Goal: Transaction & Acquisition: Book appointment/travel/reservation

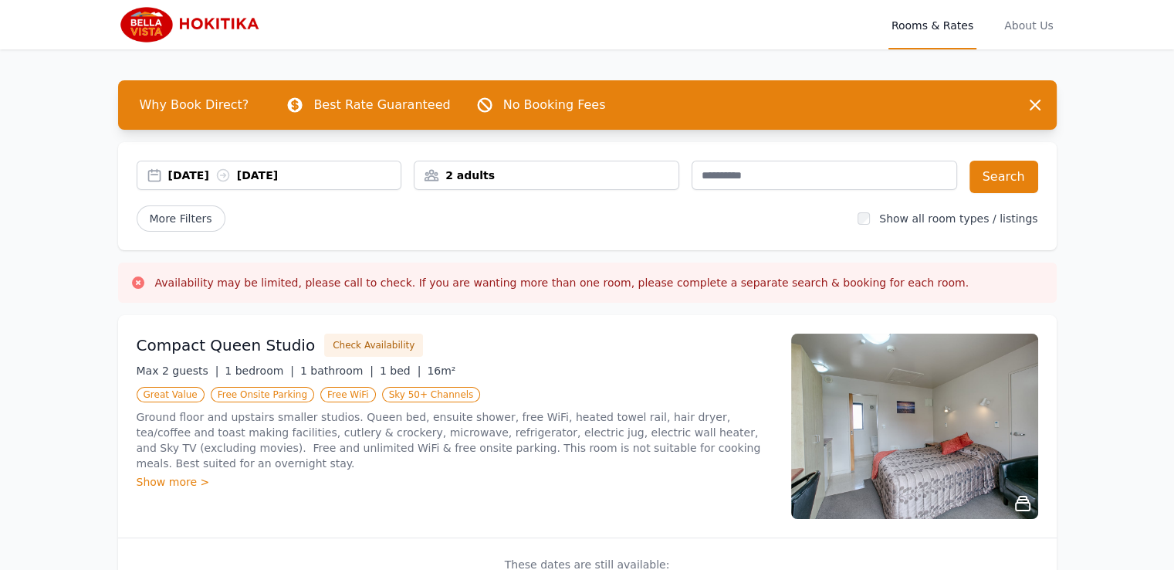
click at [217, 177] on div "[DATE] [DATE]" at bounding box center [284, 174] width 233 height 15
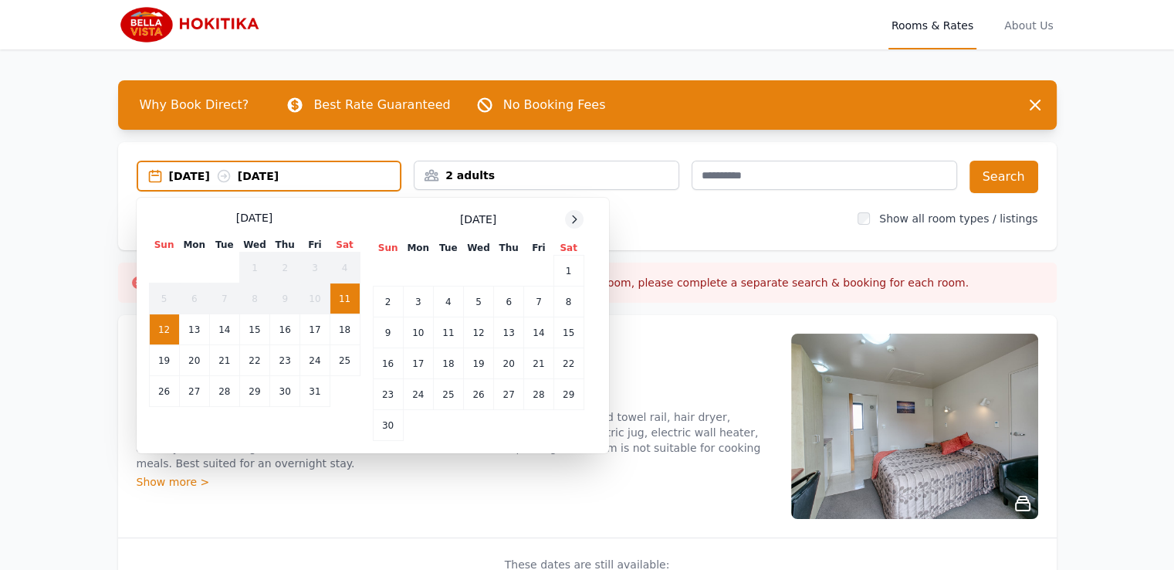
click at [572, 213] on icon at bounding box center [574, 219] width 12 height 12
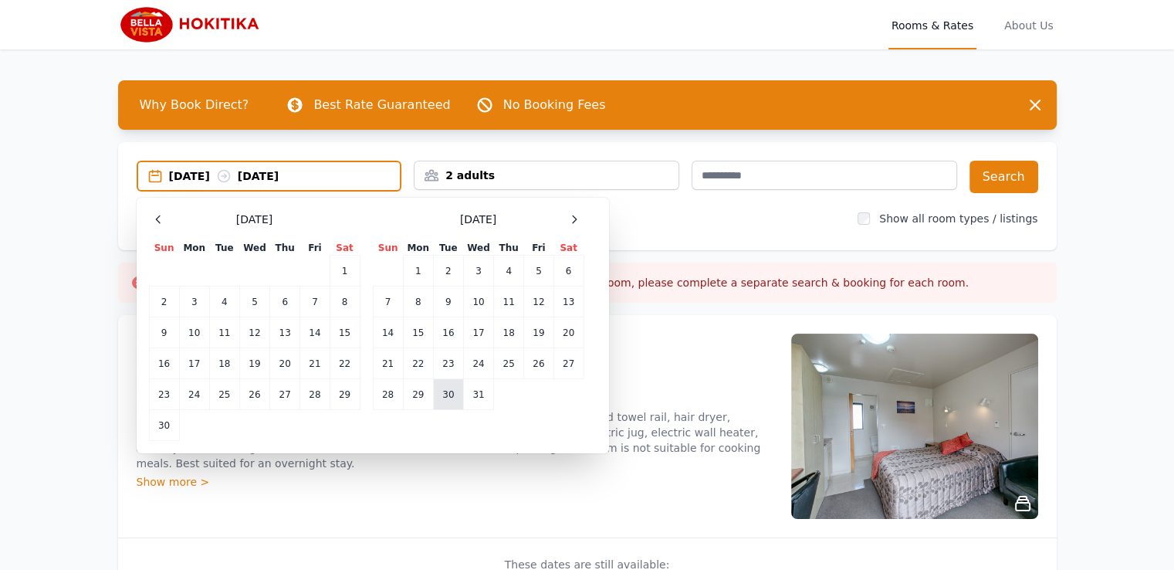
click at [447, 390] on td "30" at bounding box center [448, 394] width 30 height 31
click at [574, 215] on icon at bounding box center [574, 219] width 12 height 12
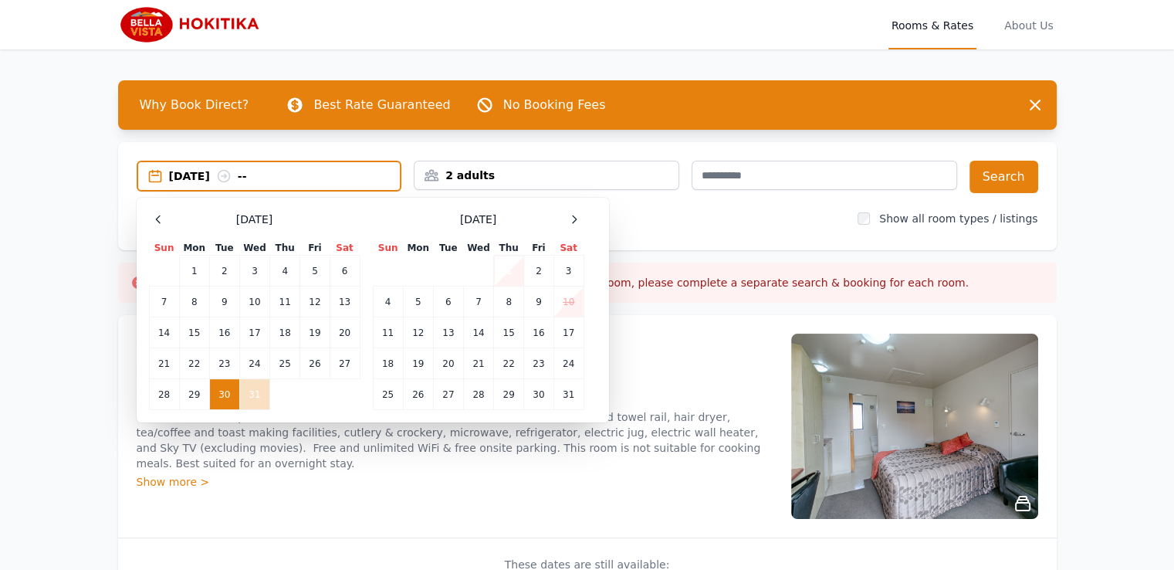
click at [513, 272] on td "1" at bounding box center [509, 270] width 30 height 31
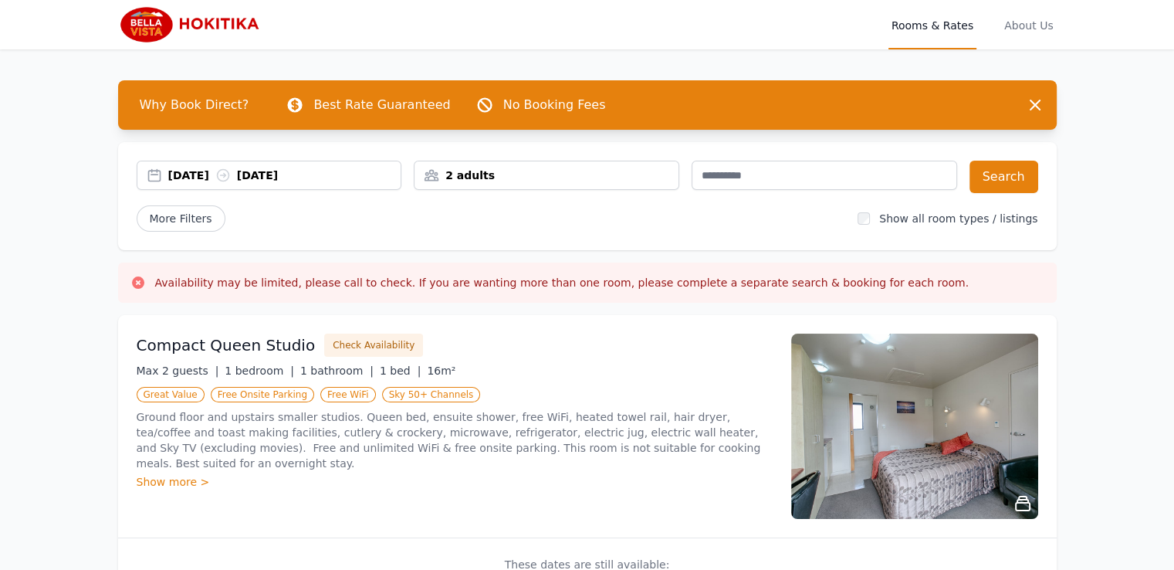
click at [561, 176] on div "2 adults" at bounding box center [546, 174] width 264 height 15
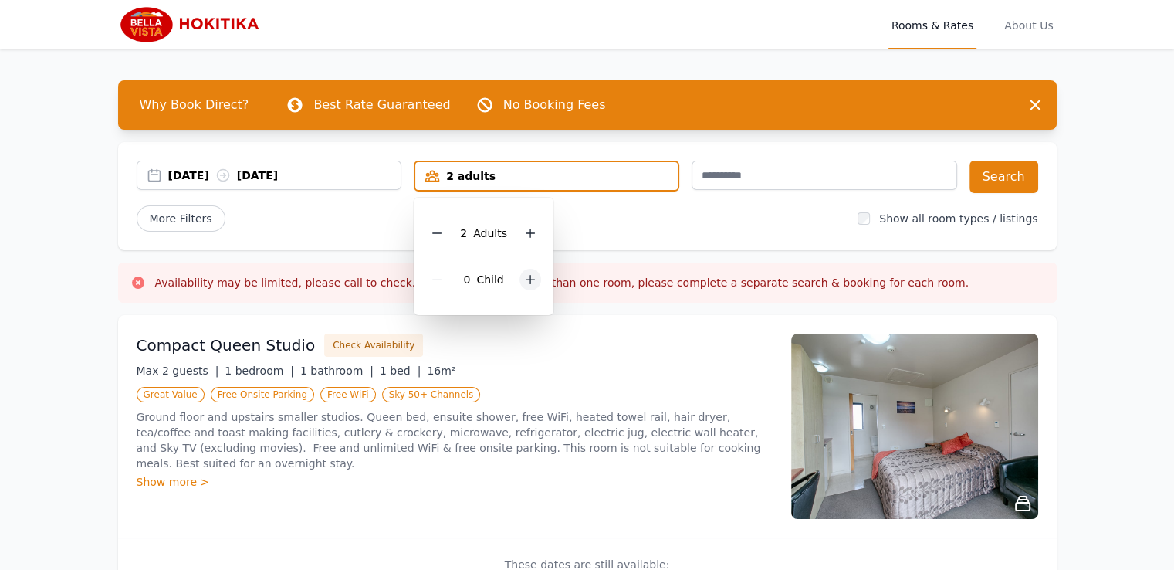
click at [526, 279] on icon at bounding box center [530, 280] width 8 height 8
click at [643, 236] on div "[DATE] [DATE] 2 adults, 2 children 2 Adult s 2 Child ren Search More Filters Sh…" at bounding box center [587, 196] width 938 height 108
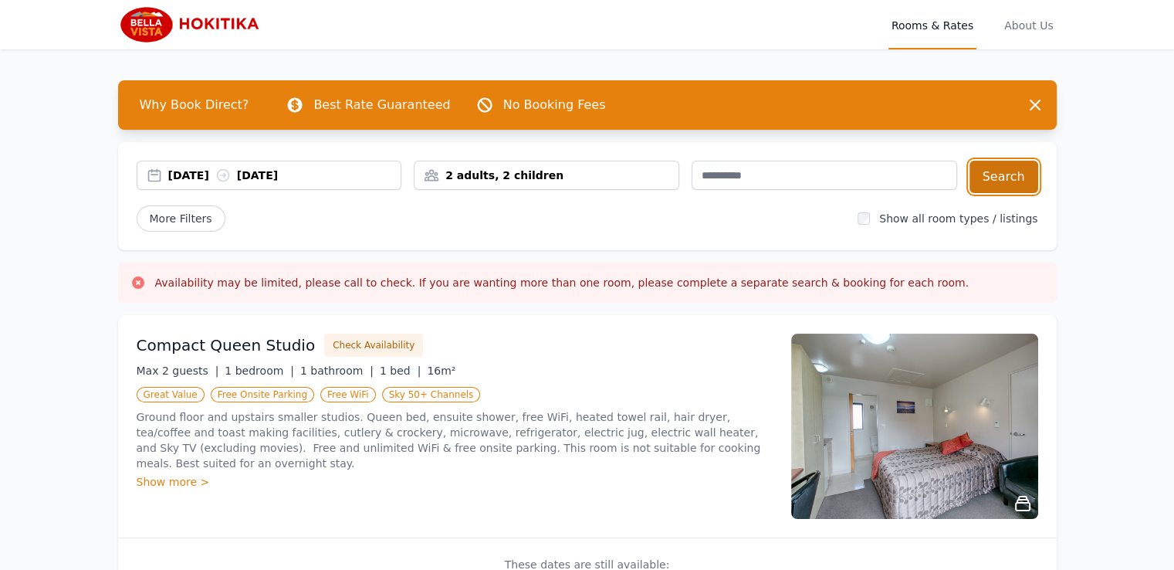
click at [996, 184] on button "Search" at bounding box center [1003, 177] width 69 height 32
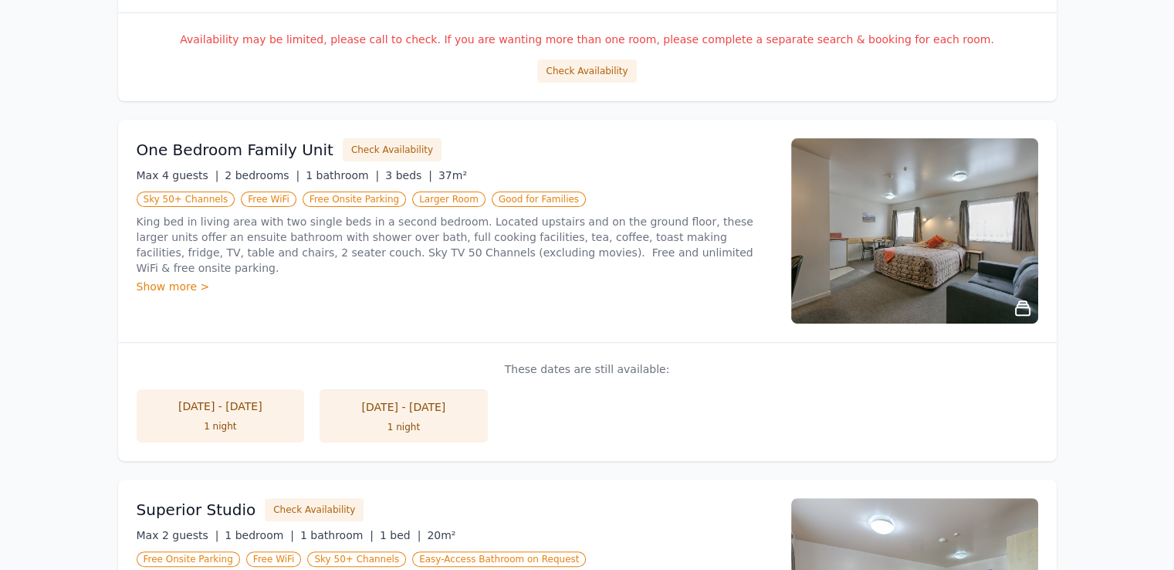
scroll to position [546, 0]
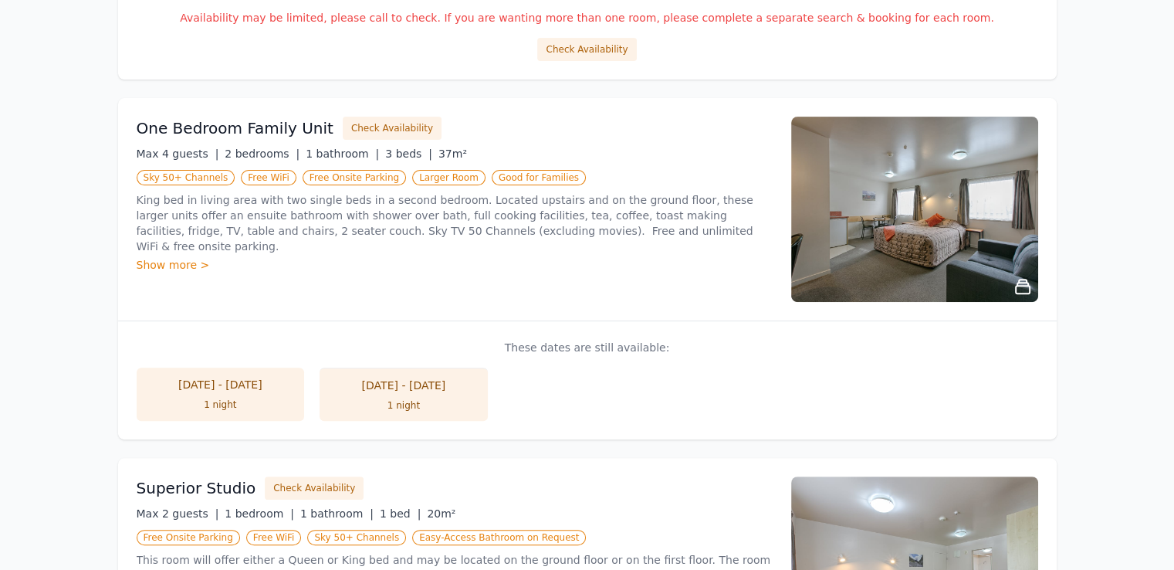
click at [398, 402] on div "1 night" at bounding box center [403, 405] width 137 height 12
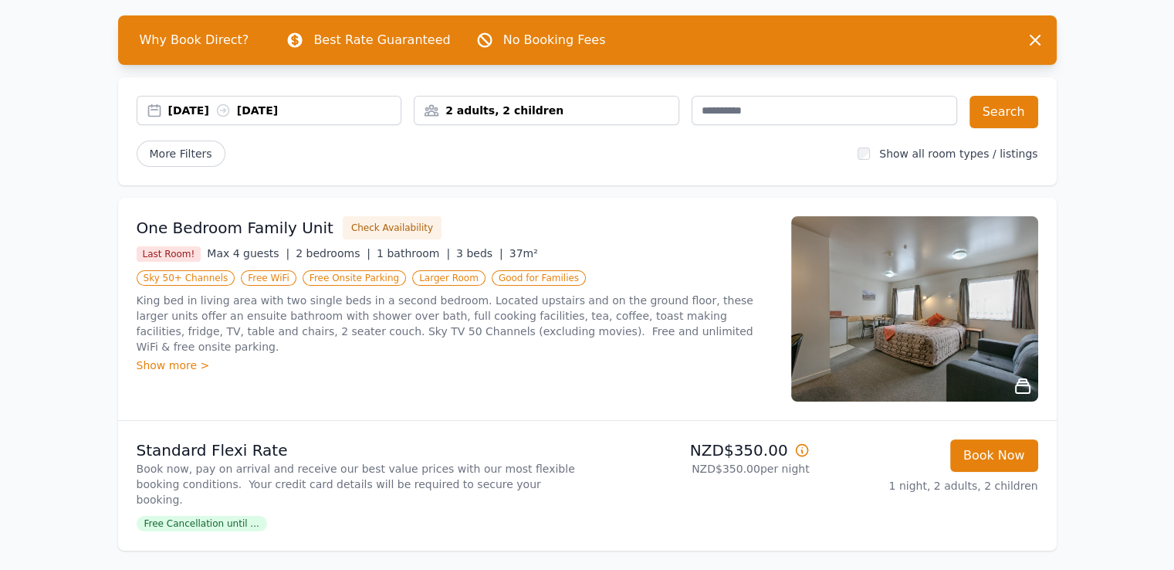
scroll to position [66, 0]
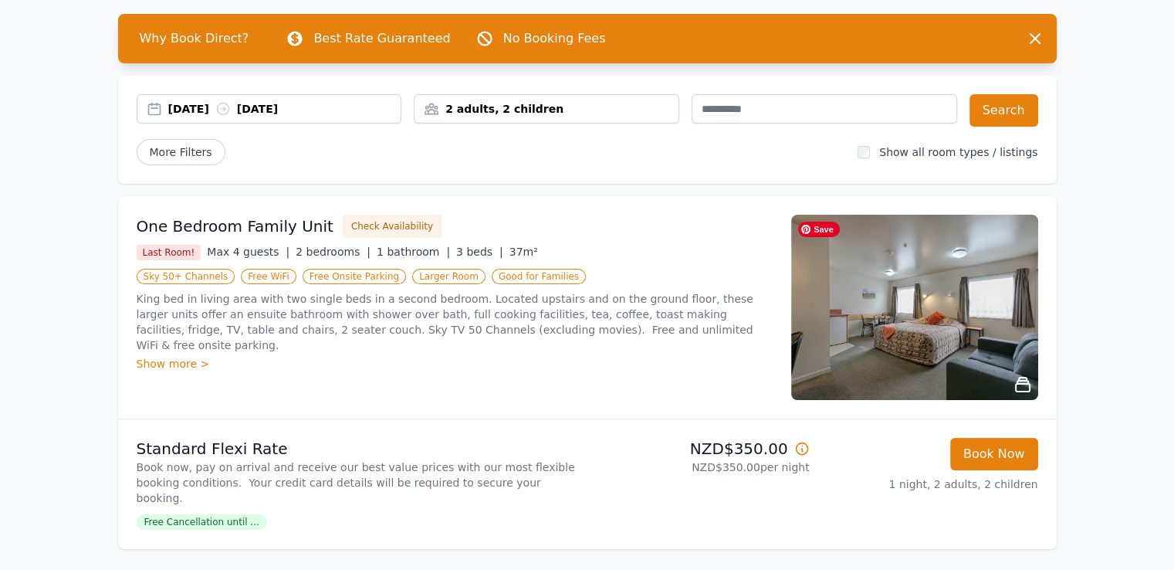
click at [952, 289] on img at bounding box center [914, 307] width 247 height 185
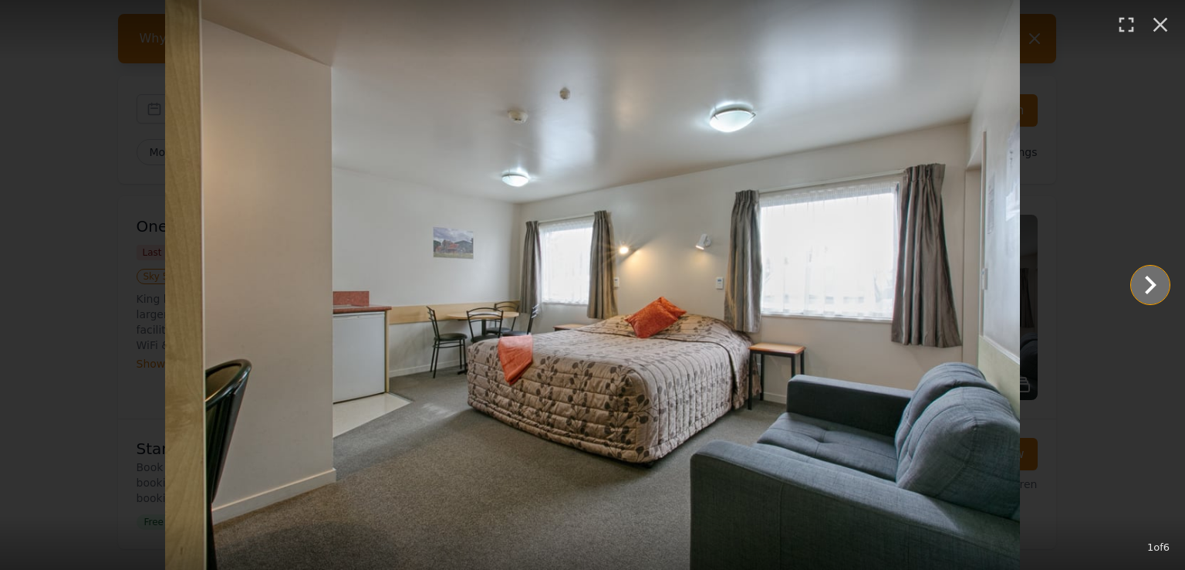
click at [1151, 289] on icon "Show slide 2 of 6" at bounding box center [1151, 285] width 12 height 19
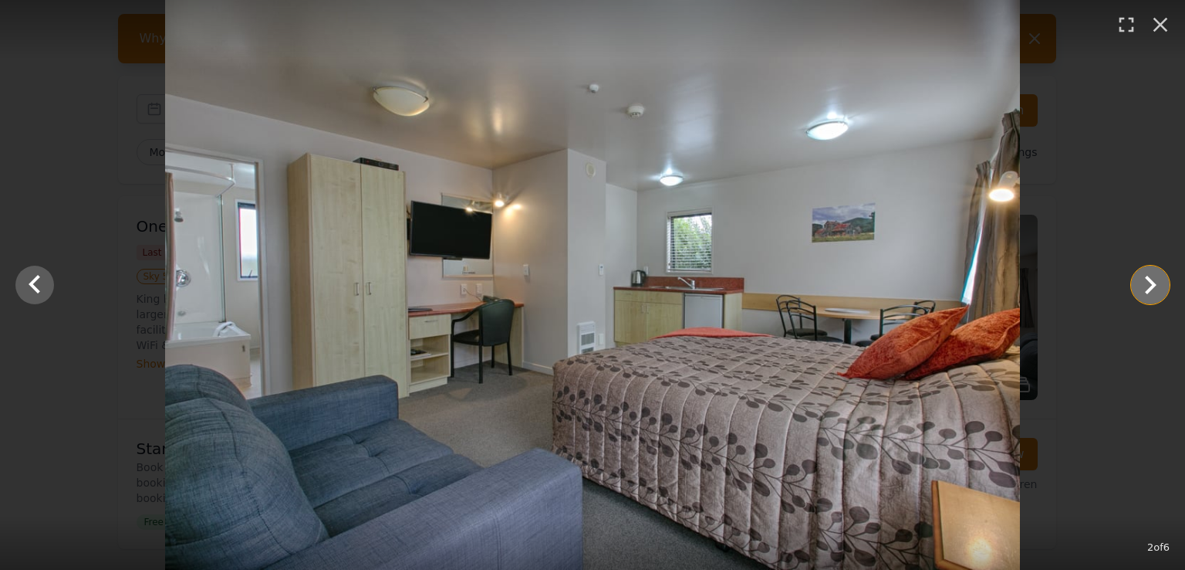
click at [1151, 289] on icon "Show slide 3 of 6" at bounding box center [1151, 285] width 12 height 19
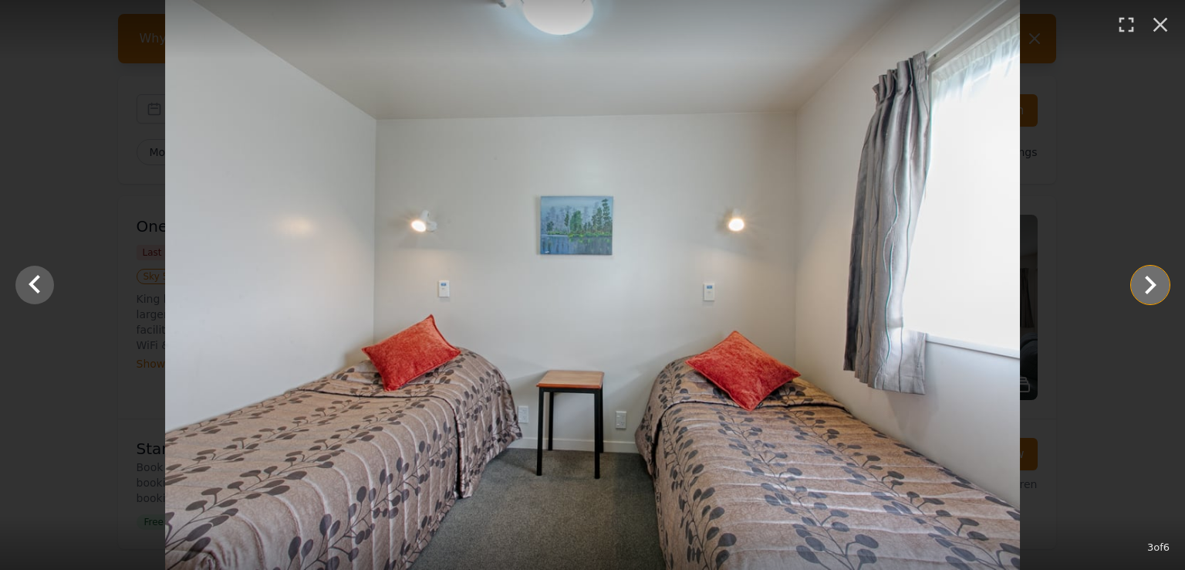
click at [1151, 289] on icon "Show slide 4 of 6" at bounding box center [1151, 285] width 12 height 19
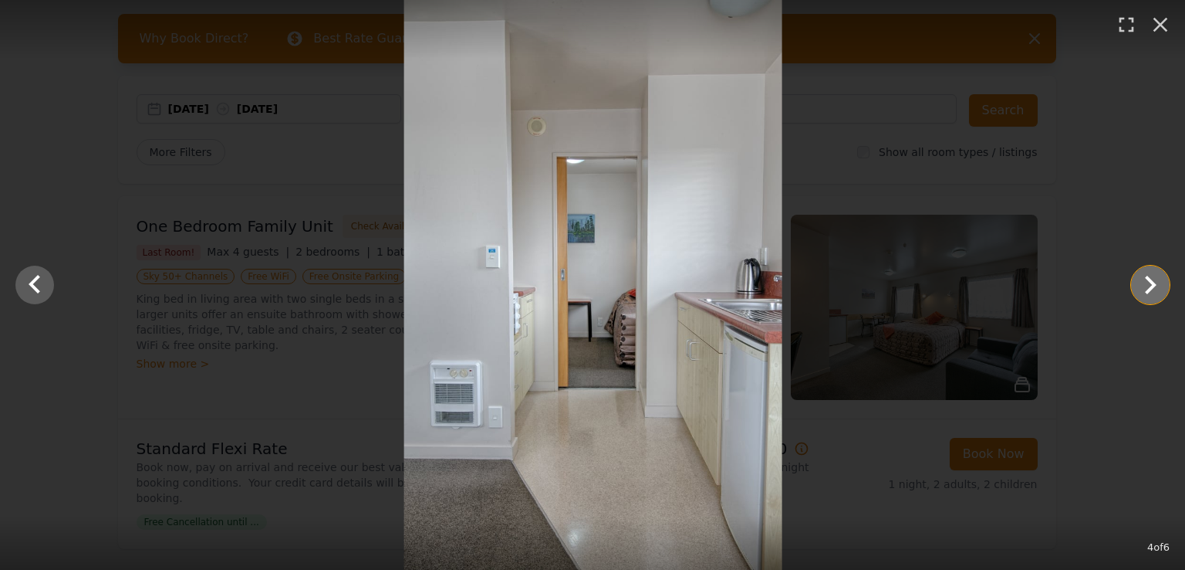
click at [1151, 289] on icon "Show slide 5 of 6" at bounding box center [1151, 285] width 12 height 19
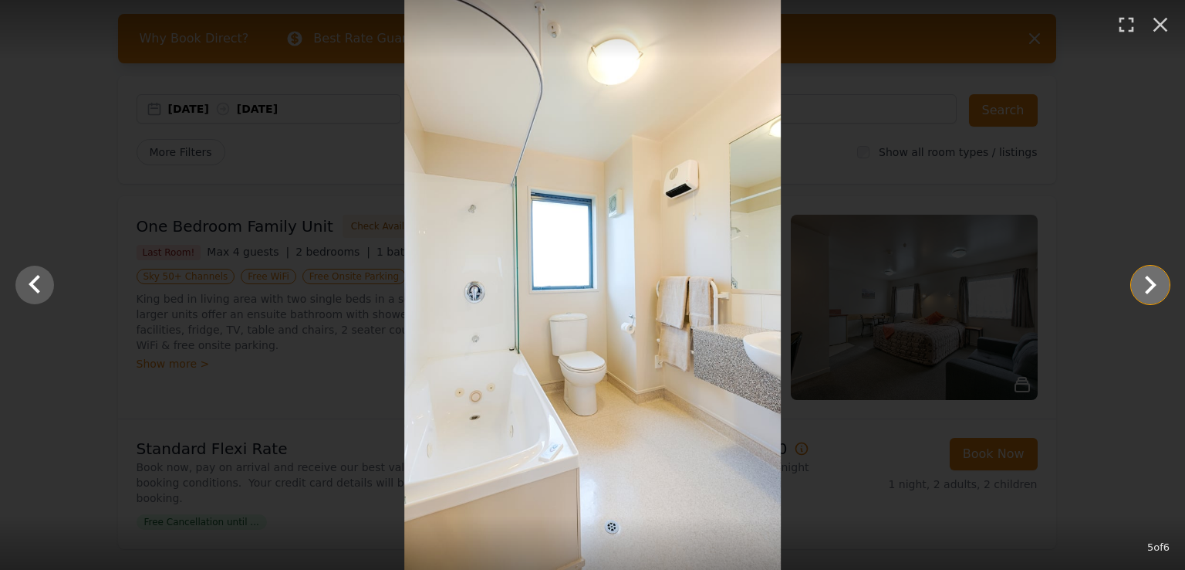
click at [1151, 289] on icon "Show slide 6 of 6" at bounding box center [1151, 285] width 12 height 19
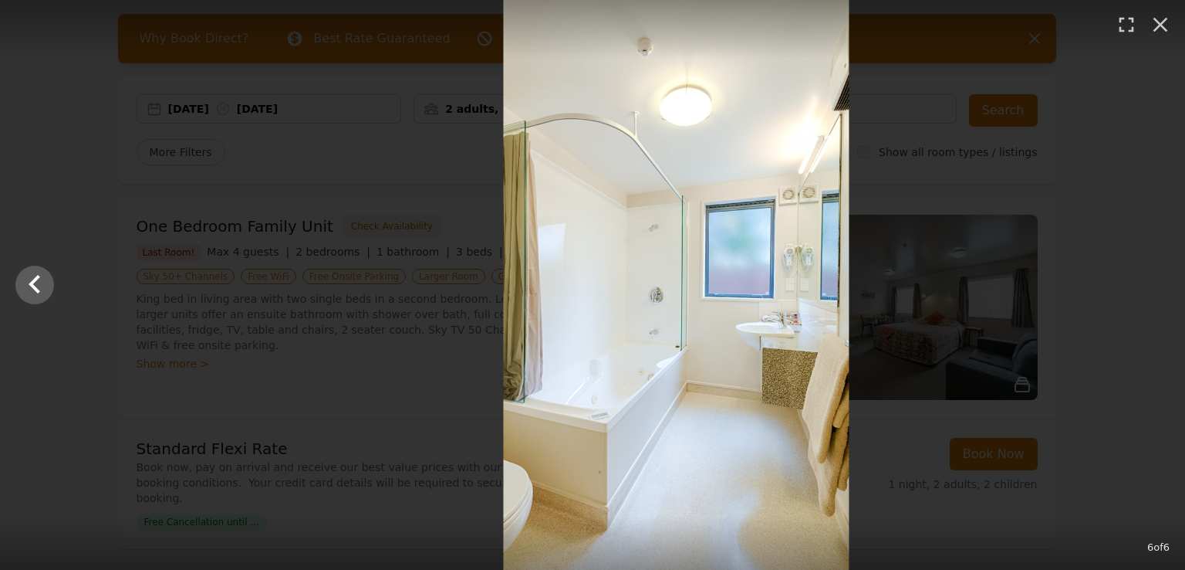
click at [1151, 289] on div at bounding box center [675, 285] width 1185 height 570
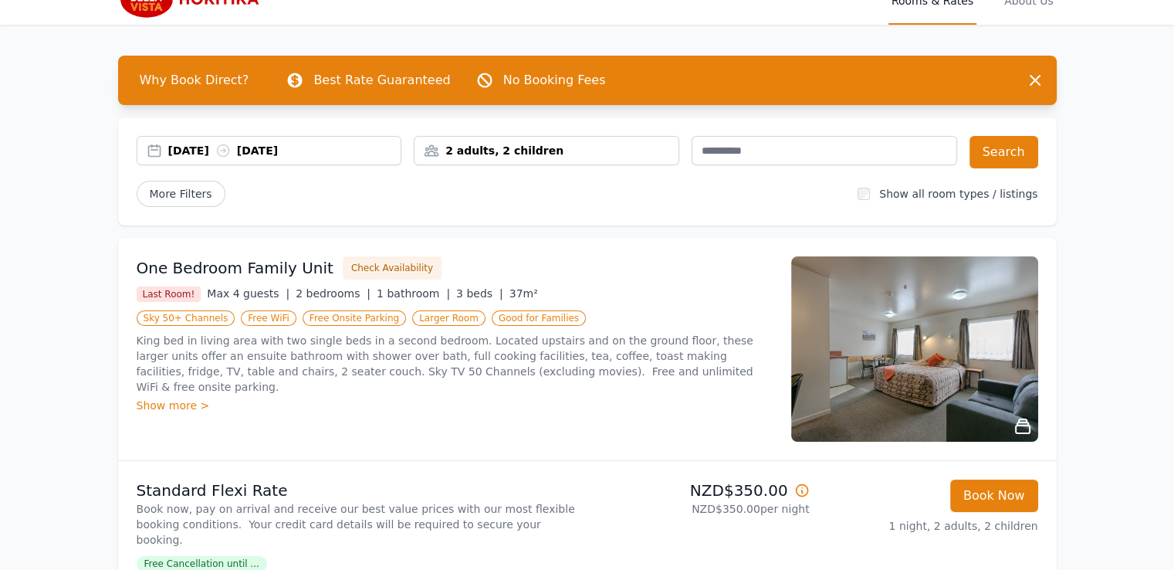
scroll to position [22, 0]
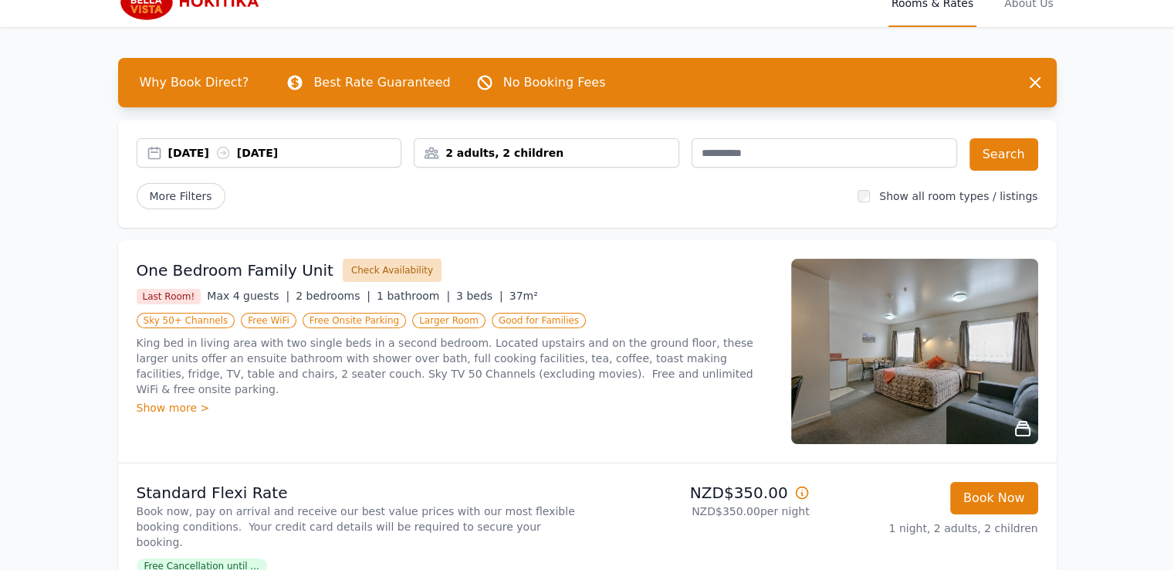
click at [386, 259] on button "Check Availability" at bounding box center [392, 270] width 99 height 23
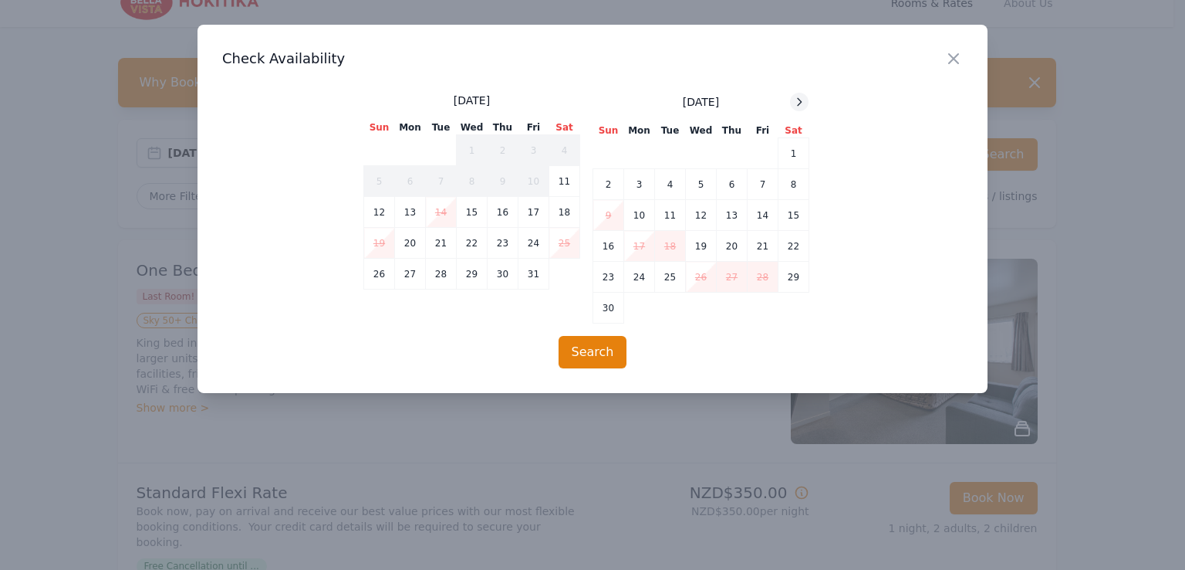
click at [797, 102] on icon at bounding box center [799, 102] width 12 height 12
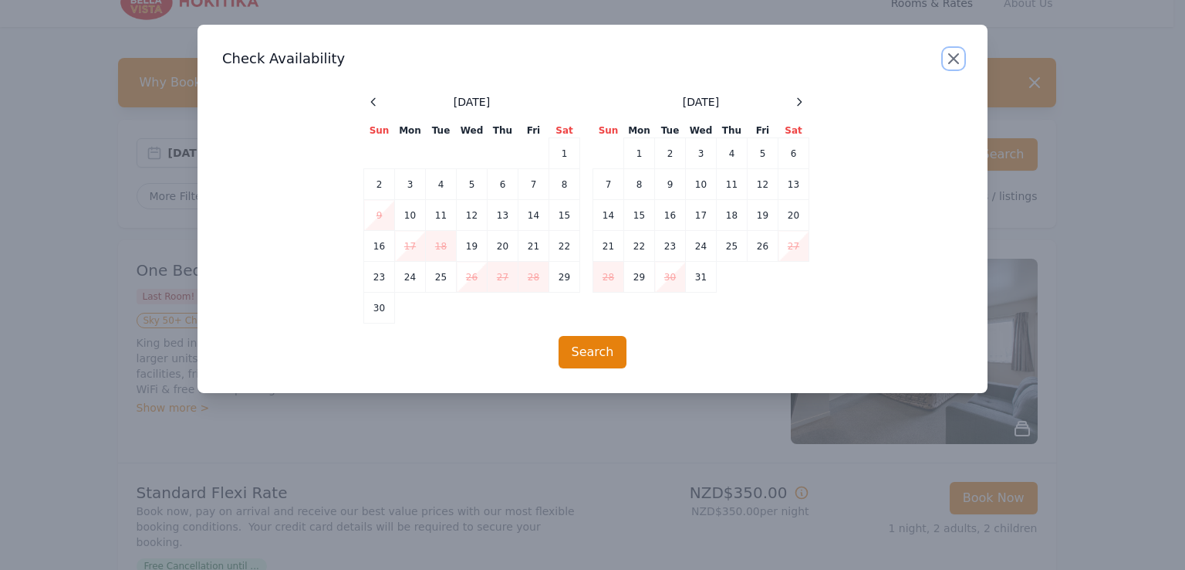
click at [954, 59] on icon "button" at bounding box center [953, 58] width 9 height 9
